Goal: Information Seeking & Learning: Learn about a topic

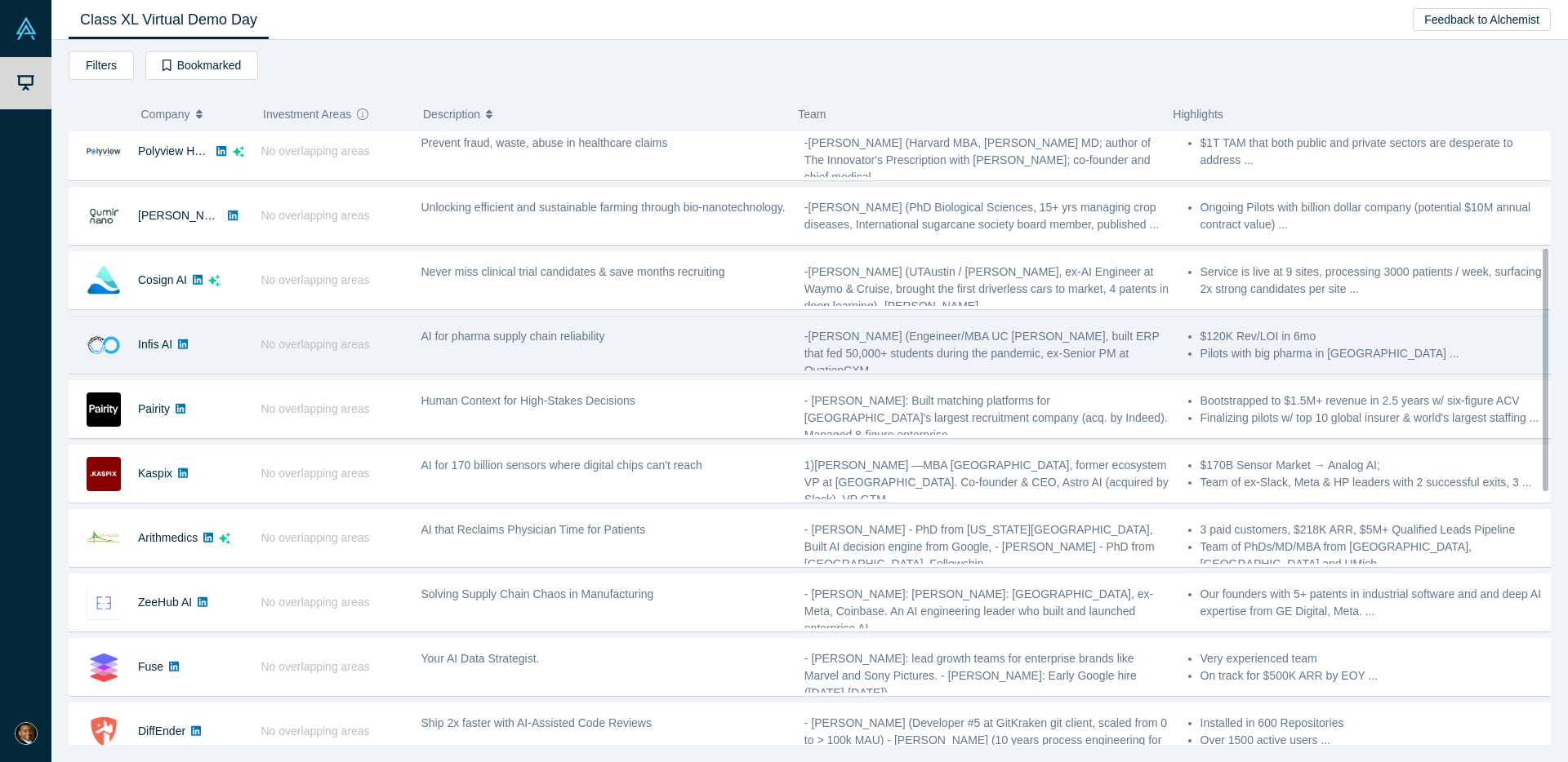
scroll to position [311, 0]
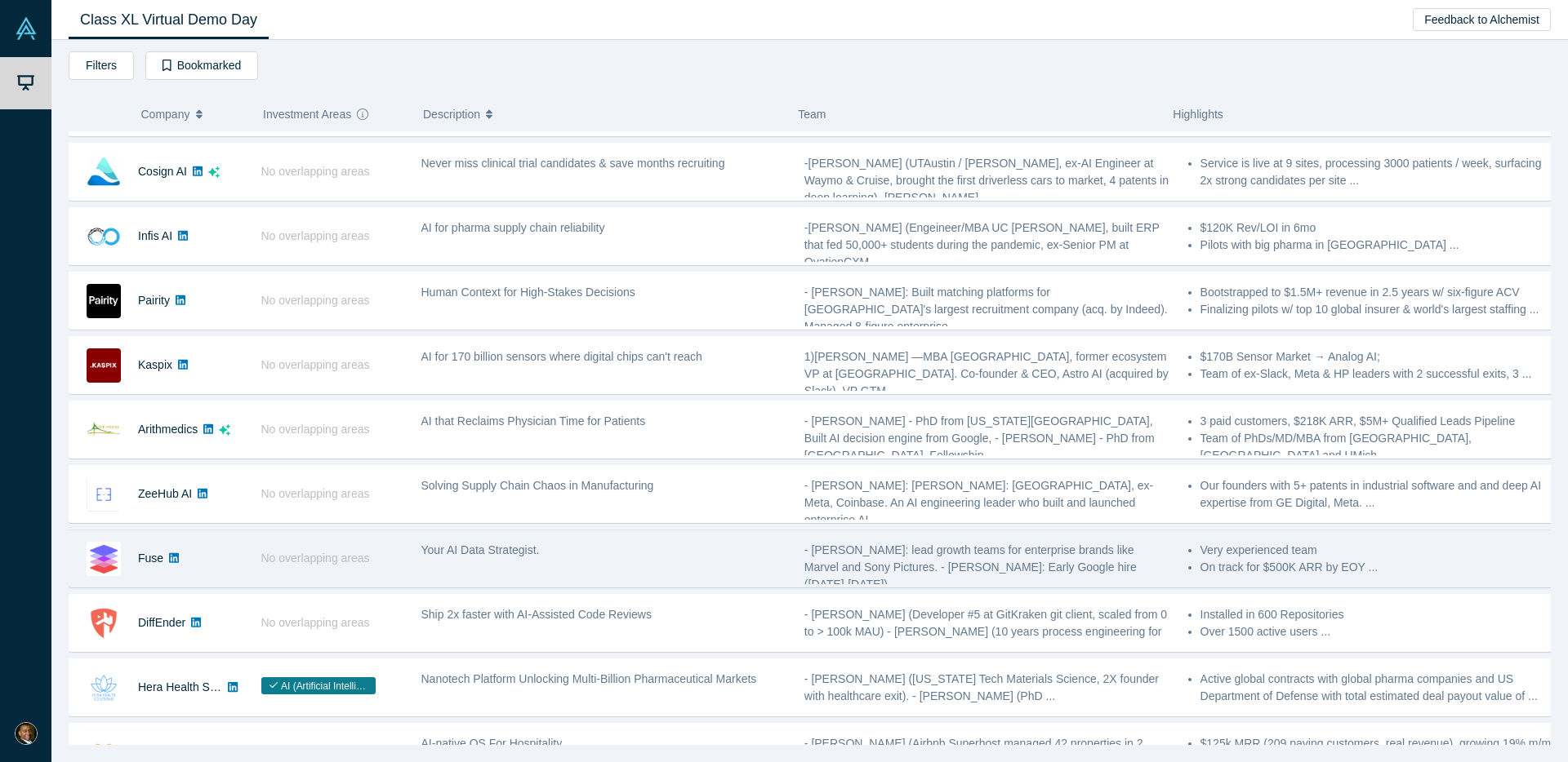
click at [752, 569] on div "Your AI Data Strategist." at bounding box center [604, 558] width 383 height 51
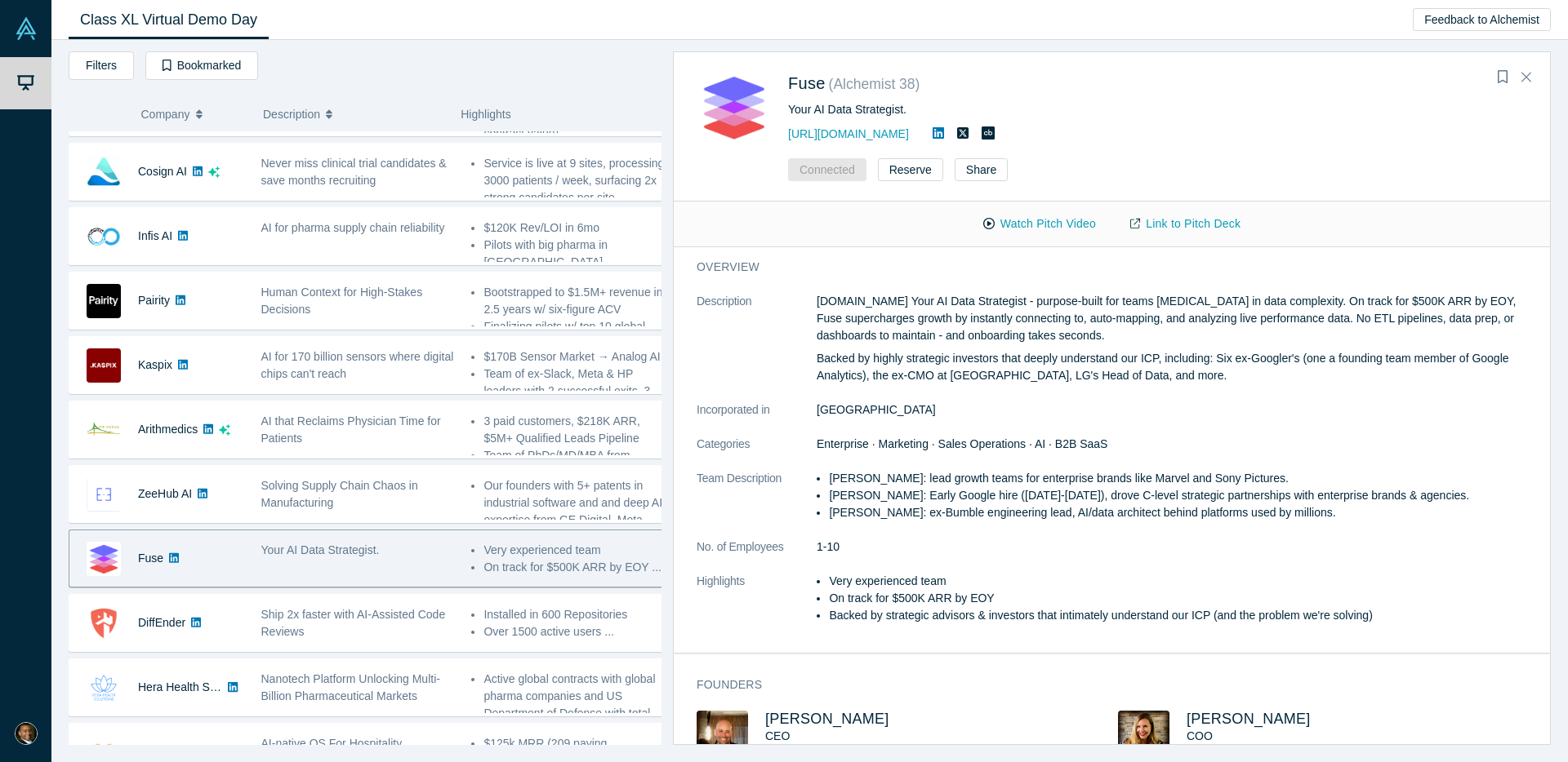
click at [995, 377] on p "Backed by highly strategic investors that deeply understand our ICP, including:…" at bounding box center [1177, 368] width 722 height 34
click at [1028, 285] on div "overview Description [DOMAIN_NAME] Your AI Data Strategist - purpose-built for …" at bounding box center [1118, 450] width 888 height 406
drag, startPoint x: 883, startPoint y: 298, endPoint x: 1249, endPoint y: 301, distance: 366.0
click at [1249, 301] on p "[DOMAIN_NAME] Your AI Data Strategist - purpose-built for teams [MEDICAL_DATA] …" at bounding box center [1177, 318] width 722 height 51
copy p "AI Data Strategist - purpose-built for teams [MEDICAL_DATA] in data complexity"
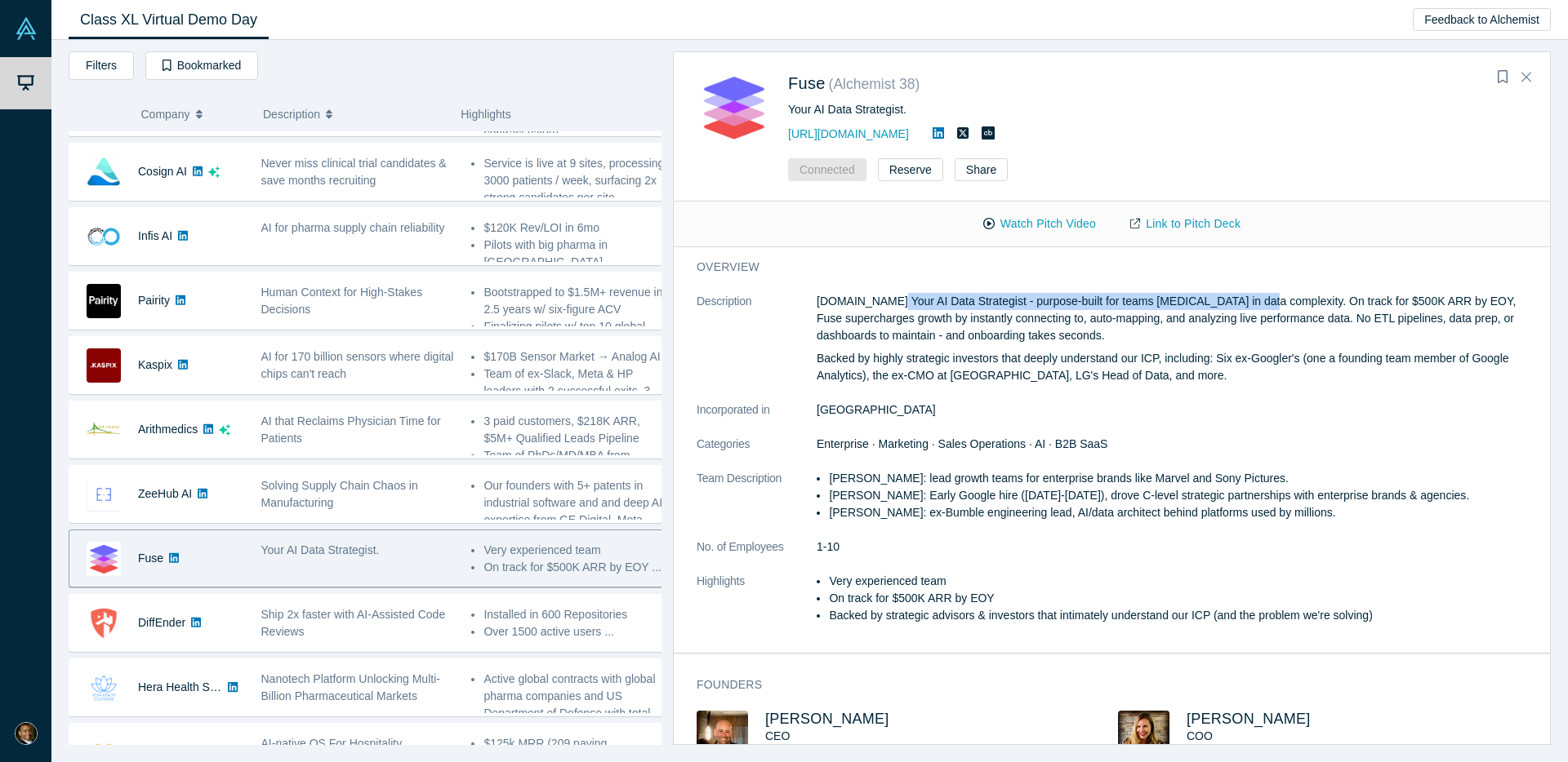
click at [916, 303] on p "[DOMAIN_NAME] Your AI Data Strategist - purpose-built for teams [MEDICAL_DATA] …" at bounding box center [1177, 318] width 722 height 51
drag, startPoint x: 881, startPoint y: 302, endPoint x: 1249, endPoint y: 304, distance: 368.0
click at [1249, 304] on p "[DOMAIN_NAME] Your AI Data Strategist - purpose-built for teams [MEDICAL_DATA] …" at bounding box center [1177, 318] width 722 height 51
copy p "AI Data Strategist - purpose-built for teams [MEDICAL_DATA] in data complexity"
click at [942, 368] on p "Backed by highly strategic investors that deeply understand our ICP, including:…" at bounding box center [1177, 368] width 722 height 34
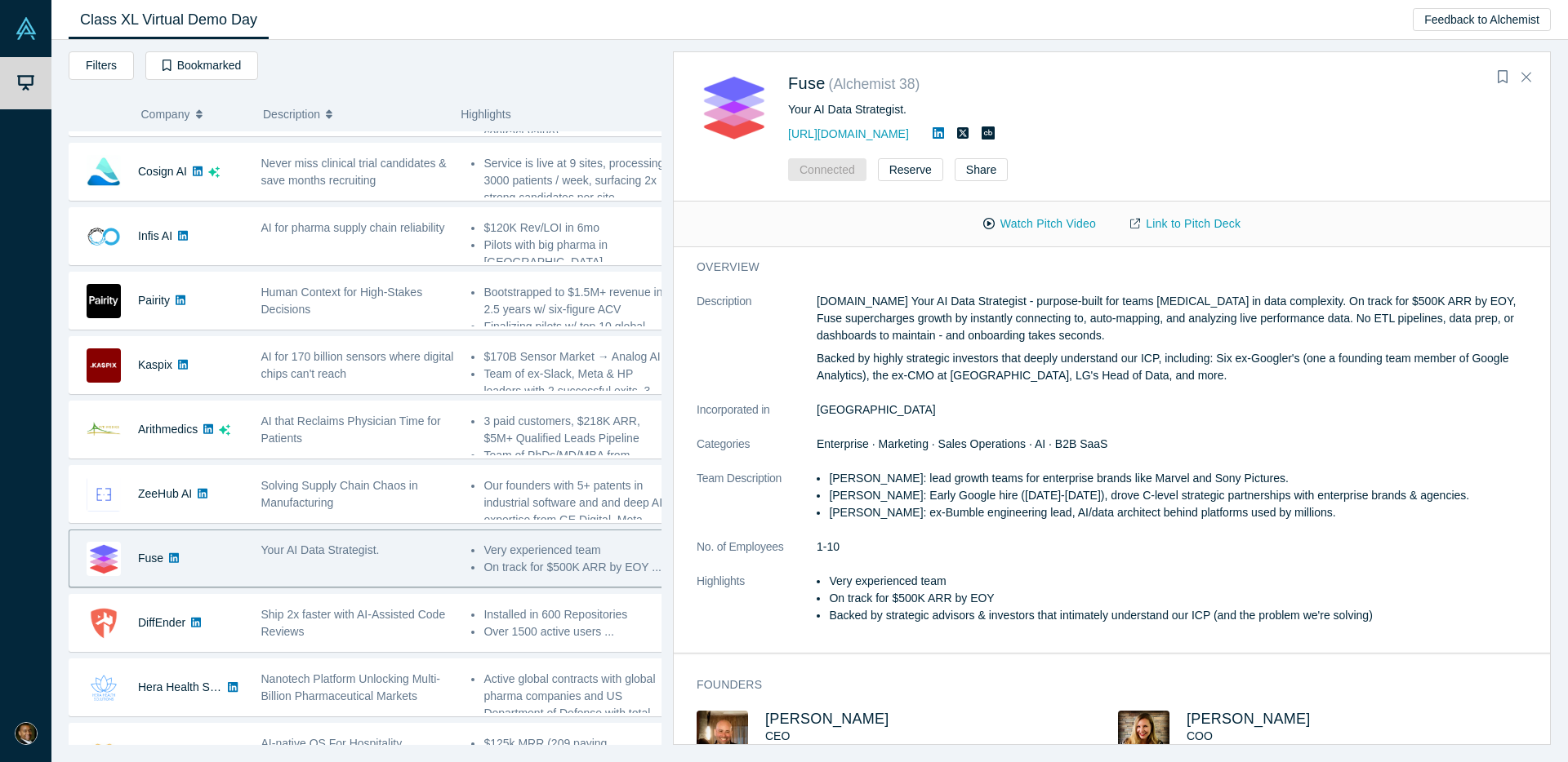
click at [967, 325] on p "[DOMAIN_NAME] Your AI Data Strategist - purpose-built for teams [MEDICAL_DATA] …" at bounding box center [1177, 318] width 722 height 51
click at [1361, 321] on p "[DOMAIN_NAME] Your AI Data Strategist - purpose-built for teams [MEDICAL_DATA] …" at bounding box center [1177, 318] width 722 height 51
drag, startPoint x: 1315, startPoint y: 299, endPoint x: 1374, endPoint y: 301, distance: 59.0
click at [1374, 301] on p "[DOMAIN_NAME] Your AI Data Strategist - purpose-built for teams [MEDICAL_DATA] …" at bounding box center [1177, 318] width 722 height 51
click at [1404, 305] on p "[DOMAIN_NAME] Your AI Data Strategist - purpose-built for teams [MEDICAL_DATA] …" at bounding box center [1177, 318] width 722 height 51
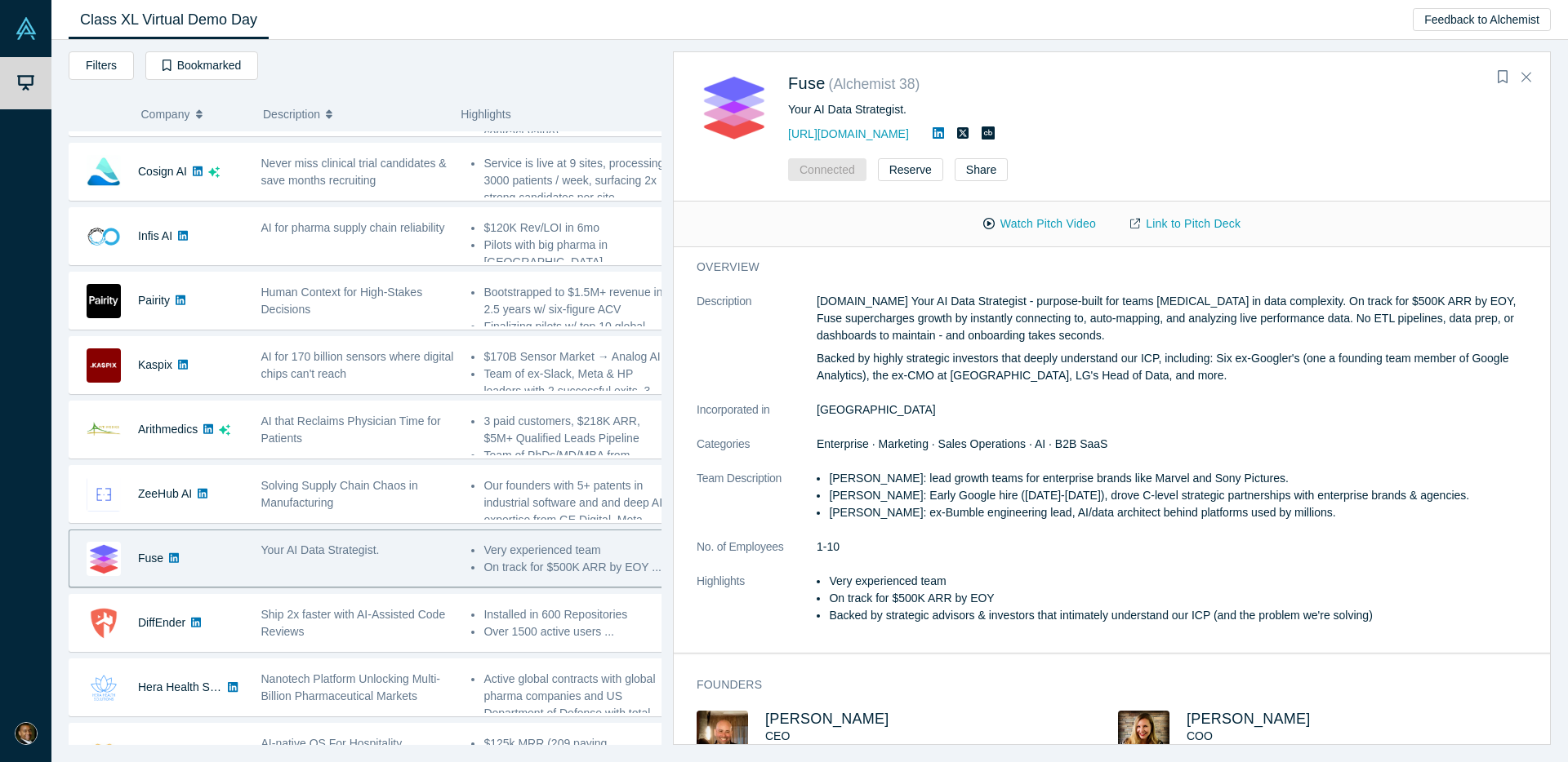
click at [1456, 301] on p "[DOMAIN_NAME] Your AI Data Strategist - purpose-built for teams [MEDICAL_DATA] …" at bounding box center [1177, 318] width 722 height 51
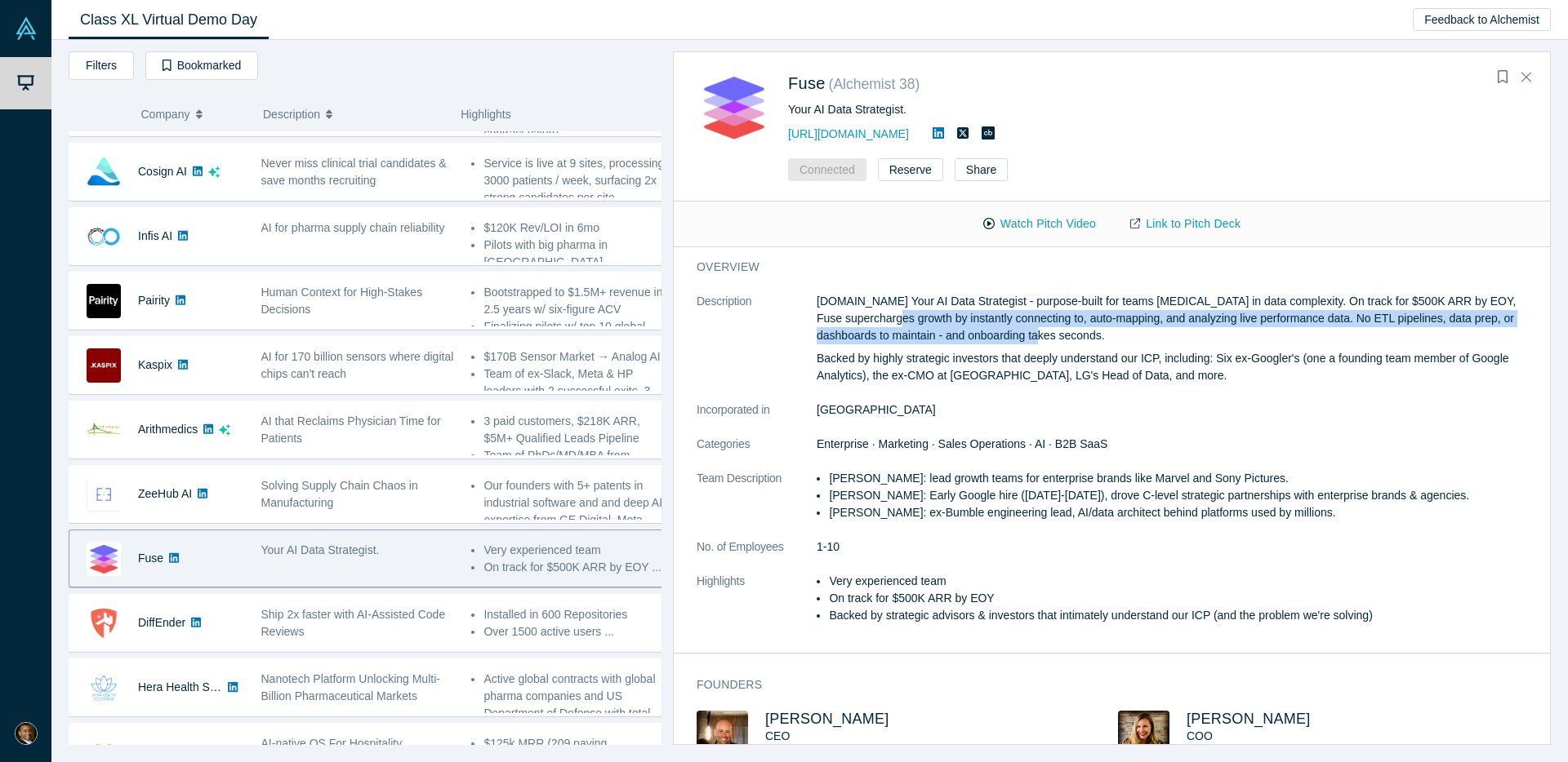
drag, startPoint x: 868, startPoint y: 317, endPoint x: 1249, endPoint y: 333, distance: 381.3
click at [1249, 333] on p "[DOMAIN_NAME] Your AI Data Strategist - purpose-built for teams [MEDICAL_DATA] …" at bounding box center [1177, 318] width 722 height 51
copy p "instantly connecting to, auto-mapping, and analyzing live performance data. No …"
